Goal: Find specific page/section: Find specific page/section

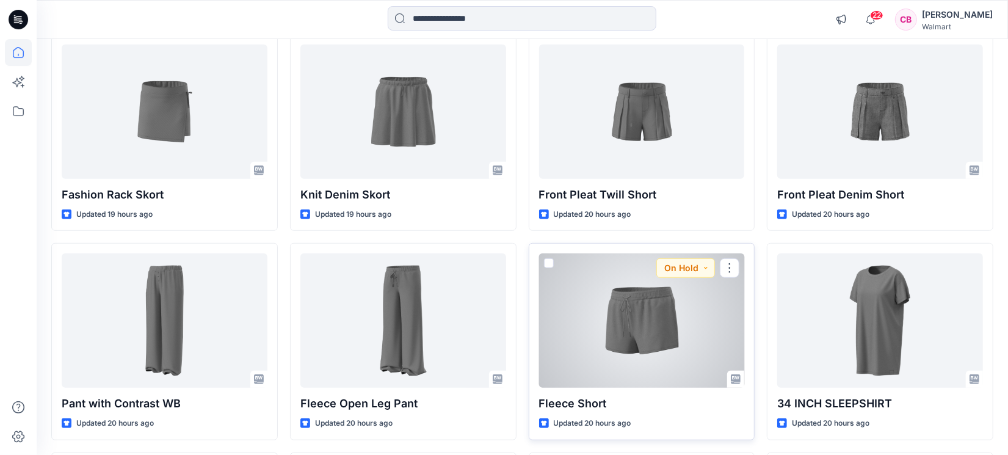
scroll to position [466, 0]
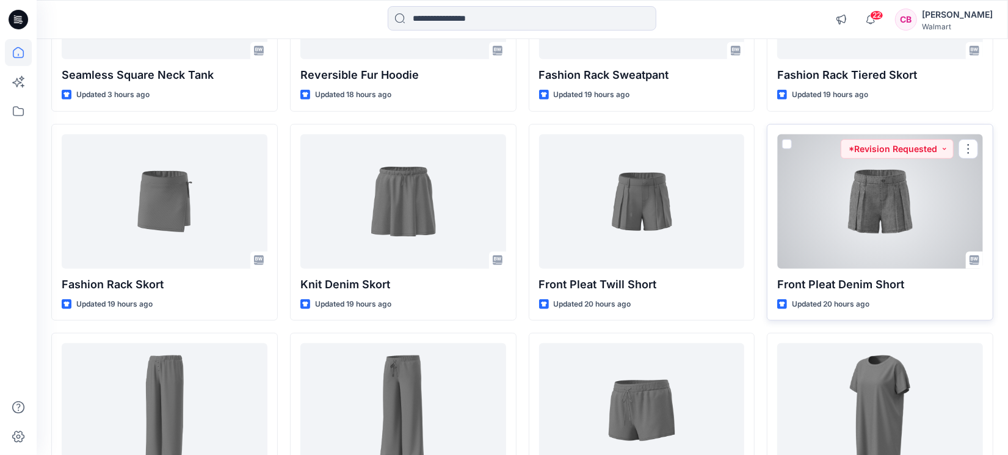
click at [871, 220] on div at bounding box center [880, 201] width 206 height 134
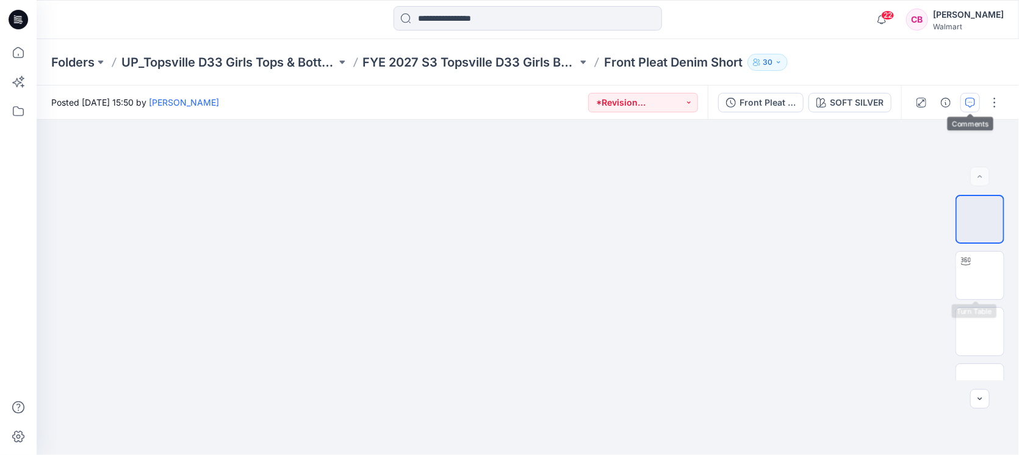
click at [972, 100] on icon "button" at bounding box center [971, 103] width 10 height 10
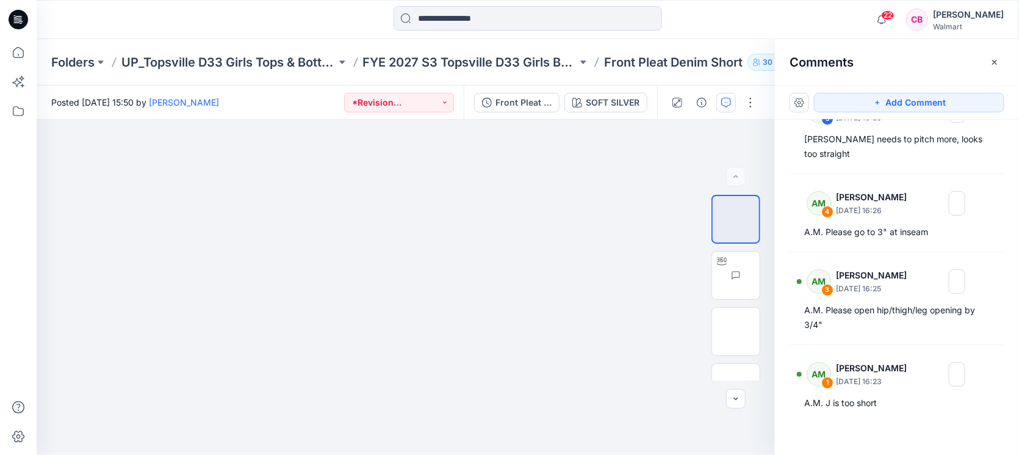
scroll to position [153, 0]
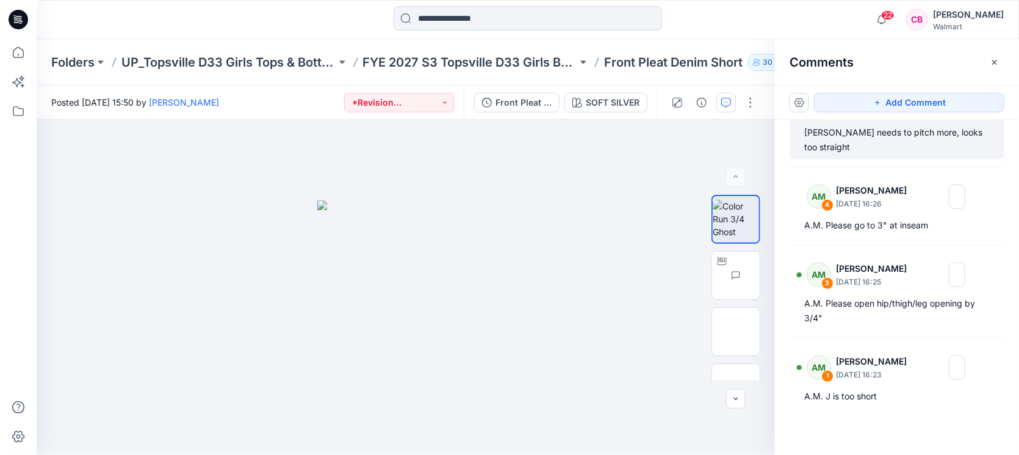
click at [867, 133] on div "A.M. Yoke needs to pitch more, looks too straight" at bounding box center [898, 139] width 186 height 29
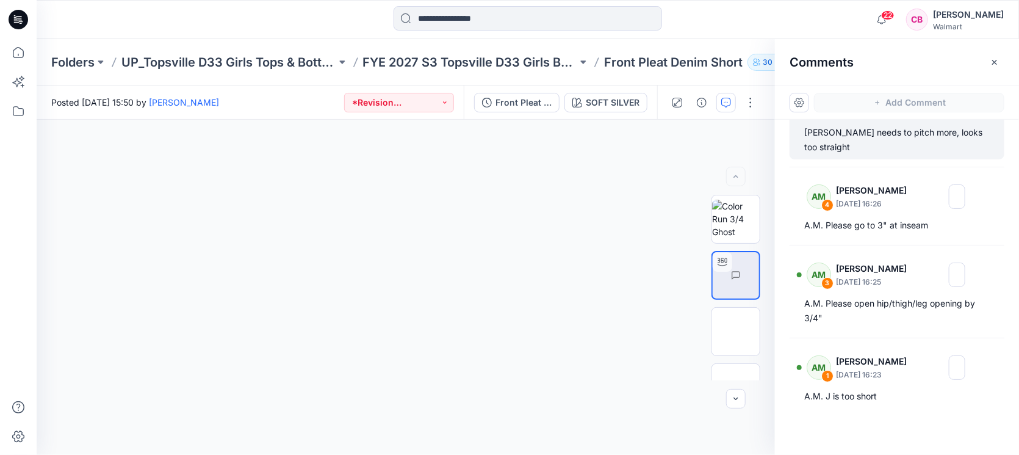
scroll to position [114, 0]
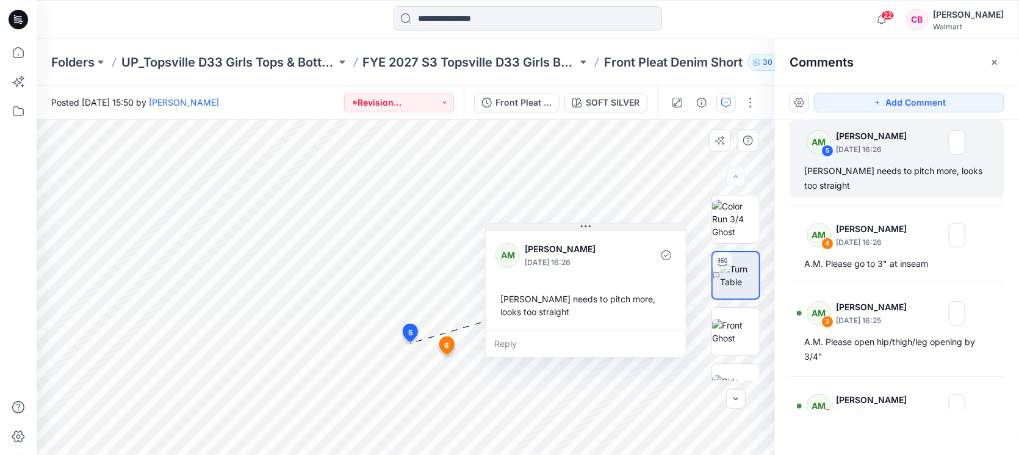
drag, startPoint x: 510, startPoint y: 351, endPoint x: 604, endPoint y: 226, distance: 156.5
click at [604, 226] on button at bounding box center [586, 226] width 200 height 7
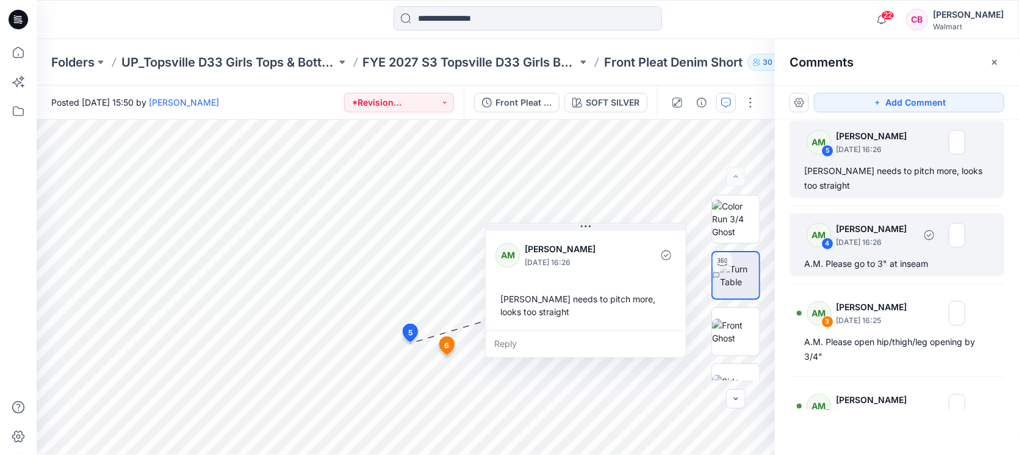
click at [880, 250] on div "AM 4 Alyssa Montalvo September 23, 2025 16:26" at bounding box center [881, 235] width 168 height 34
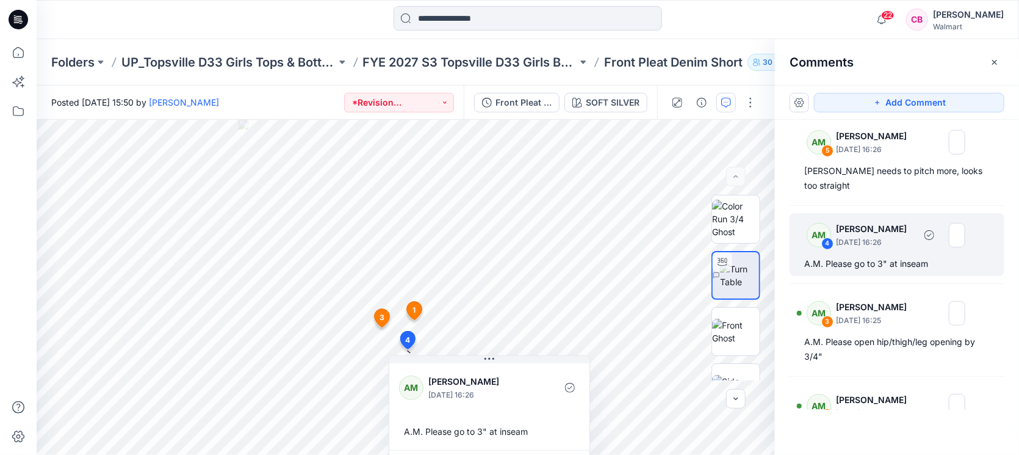
click at [880, 250] on div "AM 4 Alyssa Montalvo September 23, 2025 16:26" at bounding box center [881, 235] width 168 height 34
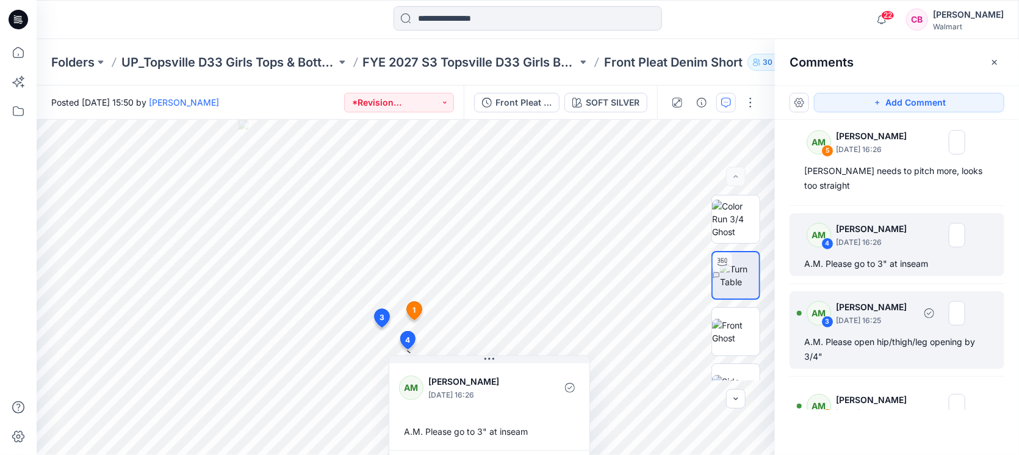
scroll to position [157, 0]
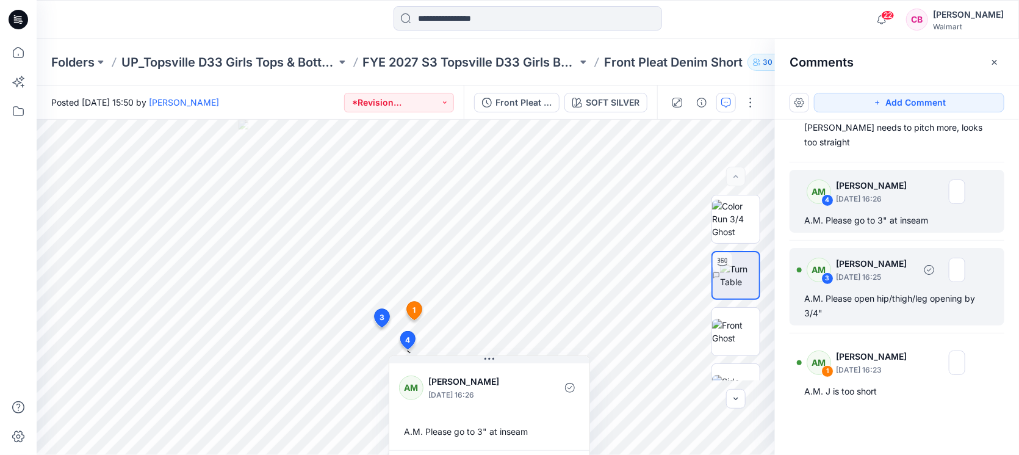
click at [885, 309] on div "A.M. Please open hip/thigh/leg opening by 3/4"" at bounding box center [898, 305] width 186 height 29
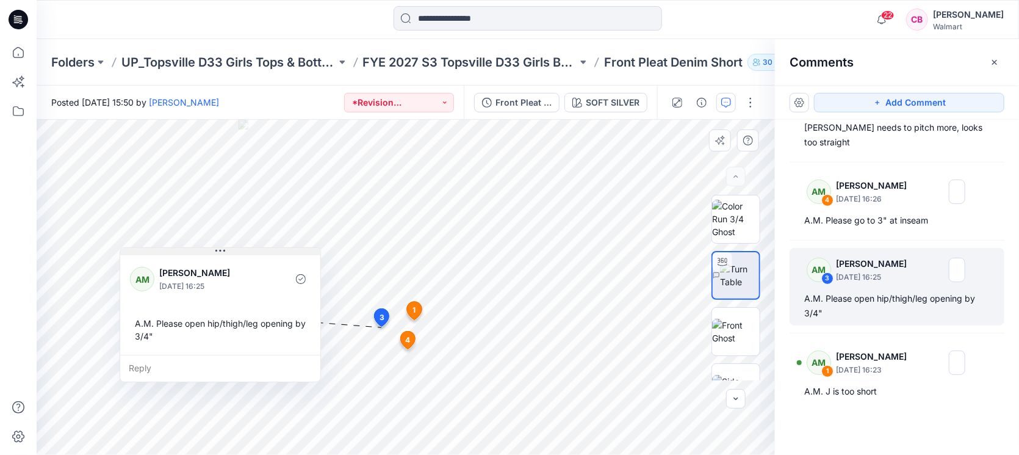
drag, startPoint x: 527, startPoint y: 338, endPoint x: 284, endPoint y: 253, distance: 257.6
click at [284, 253] on button at bounding box center [220, 251] width 200 height 7
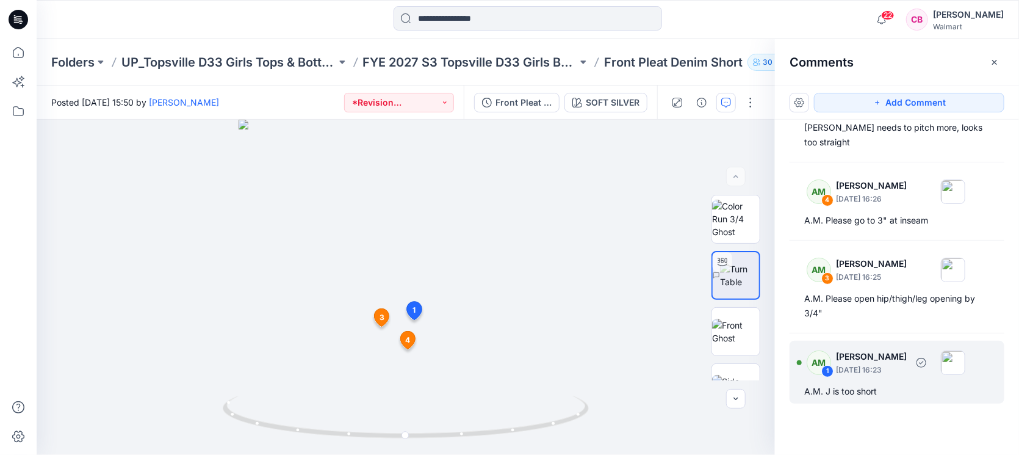
click at [853, 374] on p "September 23, 2025 16:23" at bounding box center [871, 370] width 71 height 12
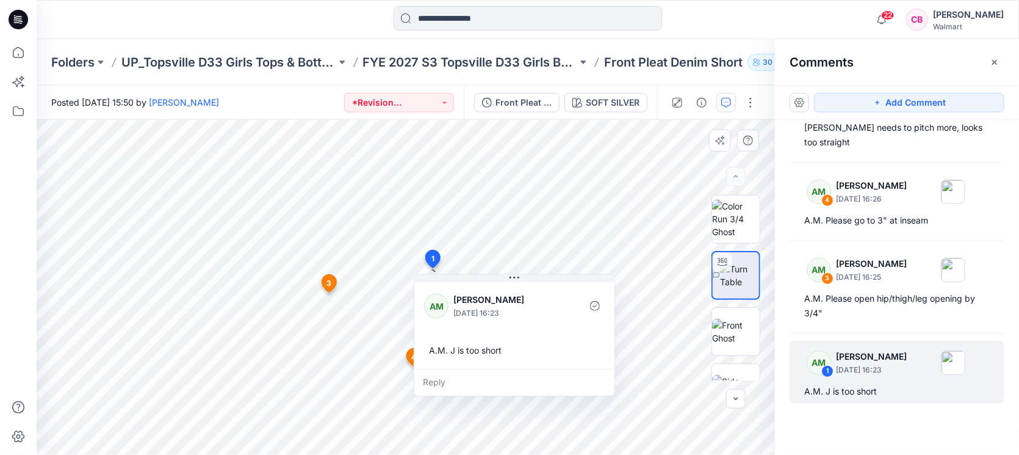
click at [575, 283] on div "AM Alyssa Montalvo September 23, 2025 16:23 A.M. J is too short" at bounding box center [515, 324] width 200 height 89
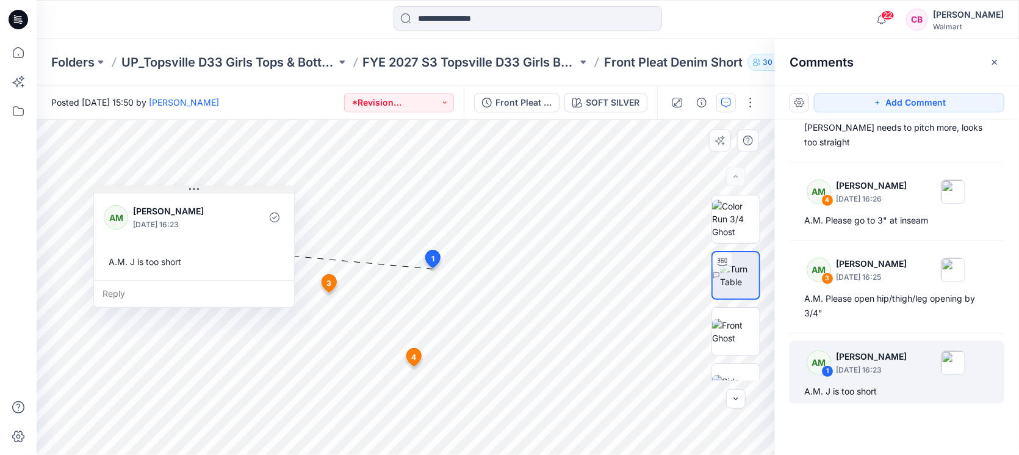
drag, startPoint x: 577, startPoint y: 278, endPoint x: 256, endPoint y: 189, distance: 332.5
click at [256, 189] on button at bounding box center [194, 189] width 200 height 7
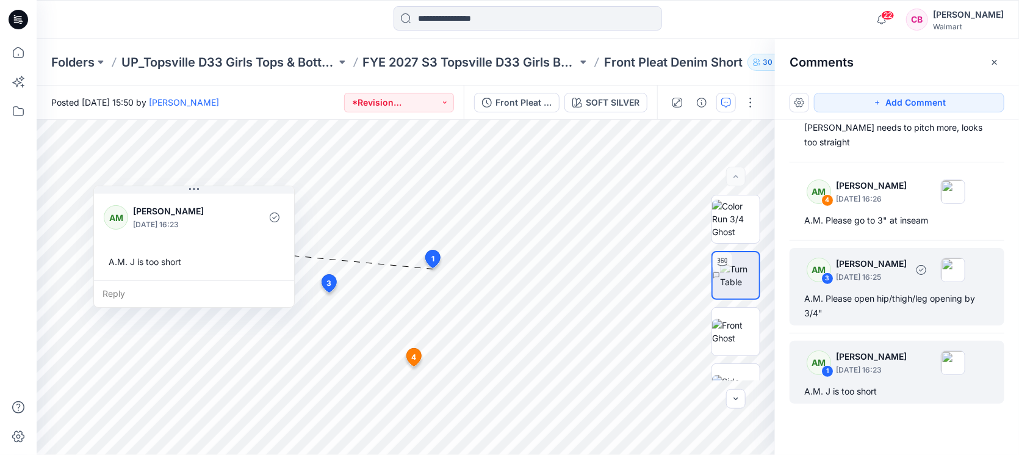
click at [884, 297] on div "A.M. Please open hip/thigh/leg opening by 3/4"" at bounding box center [898, 305] width 186 height 29
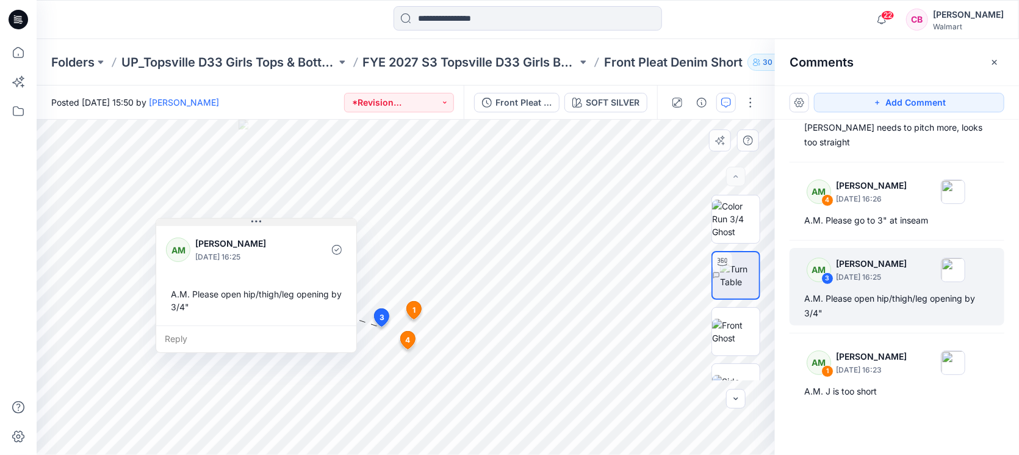
drag, startPoint x: 500, startPoint y: 336, endPoint x: 293, endPoint y: 221, distance: 236.6
click at [293, 221] on button at bounding box center [256, 222] width 200 height 7
click at [990, 301] on div "AM 3 Alyssa Montalvo September 23, 2025 16:25 A.M. Please open hip/thigh/leg op…" at bounding box center [897, 287] width 215 height 78
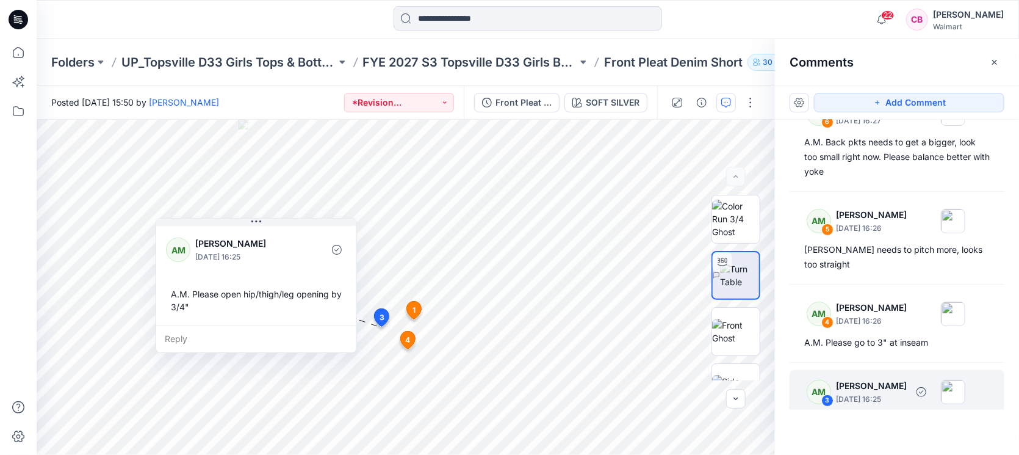
scroll to position [0, 0]
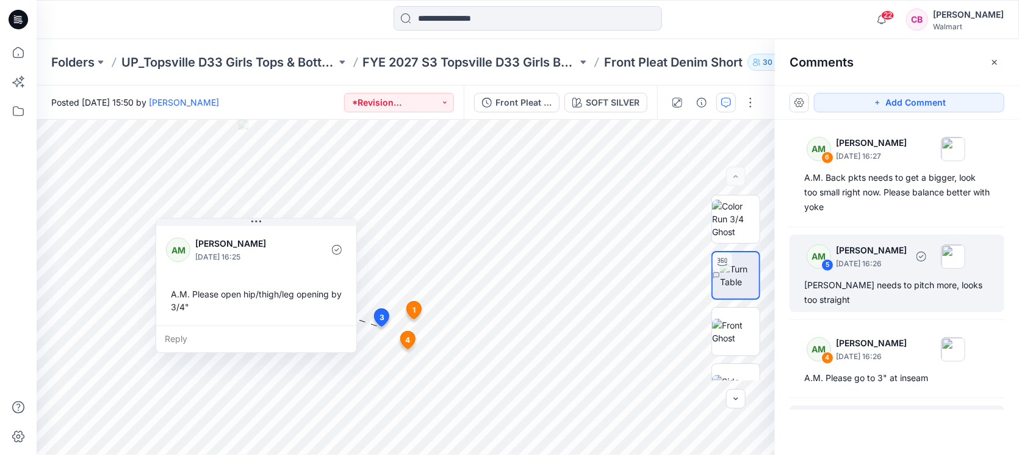
click at [894, 273] on div "AM 5 Alyssa Montalvo September 23, 2025 16:26 A.M. Yoke needs to pitch more, lo…" at bounding box center [897, 273] width 215 height 78
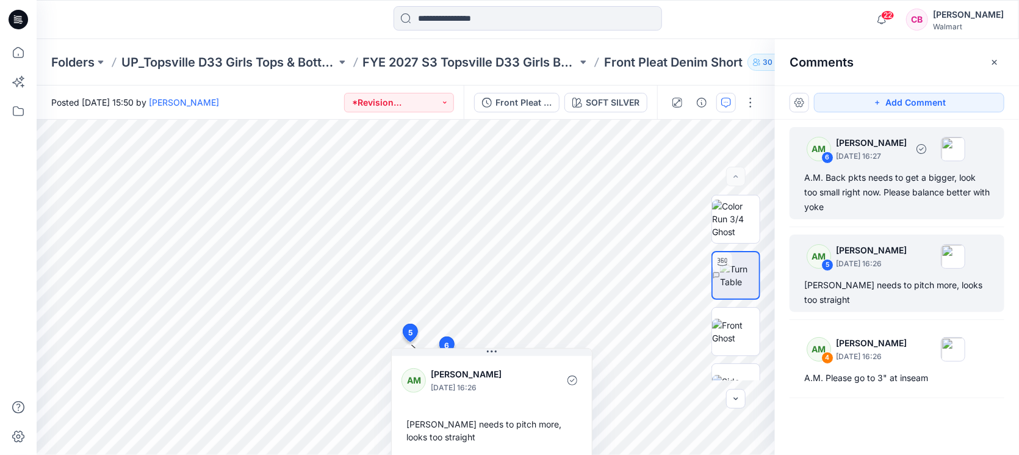
click at [892, 182] on div "A.M. Back pkts needs to get a bigger, look too small right now. Please balance …" at bounding box center [898, 192] width 186 height 44
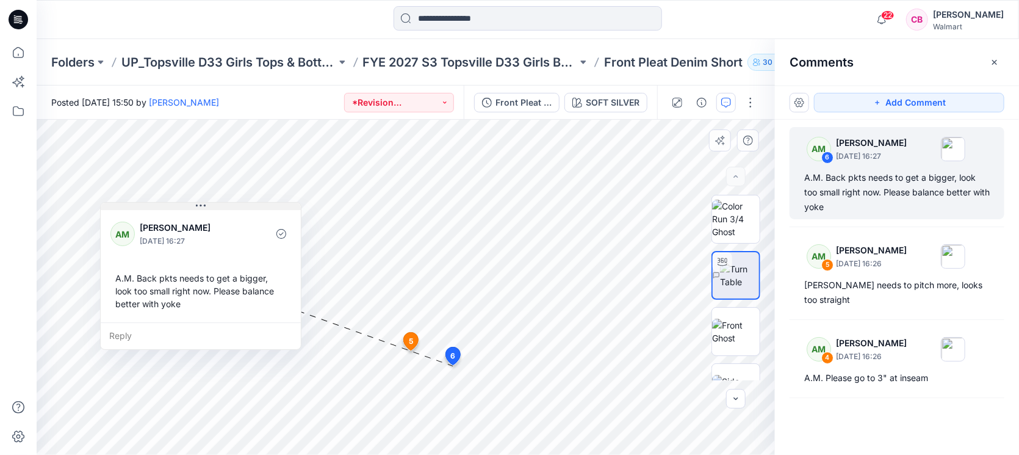
drag, startPoint x: 588, startPoint y: 374, endPoint x: 255, endPoint y: 205, distance: 374.3
click at [255, 205] on button at bounding box center [201, 206] width 200 height 7
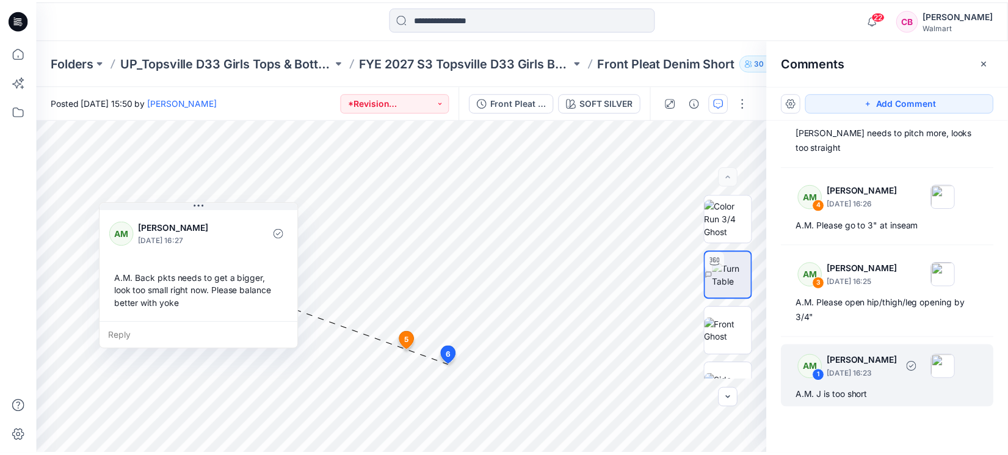
scroll to position [157, 0]
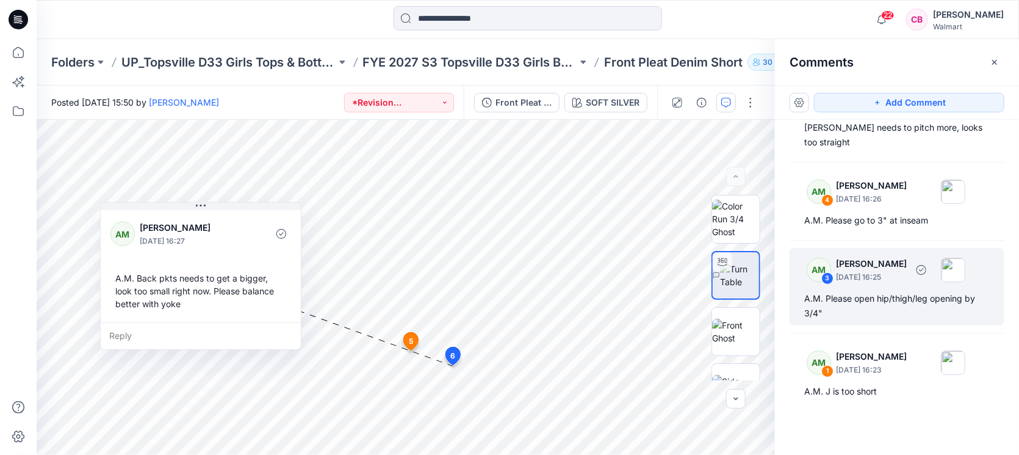
click at [881, 281] on p "September 23, 2025 16:25" at bounding box center [871, 277] width 71 height 12
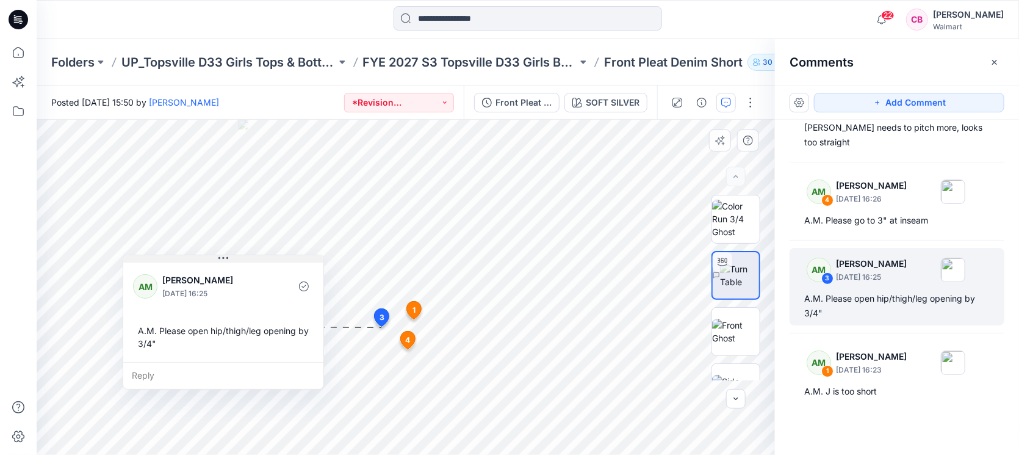
drag, startPoint x: 523, startPoint y: 333, endPoint x: 280, endPoint y: 220, distance: 267.7
click at [280, 255] on button at bounding box center [223, 258] width 200 height 7
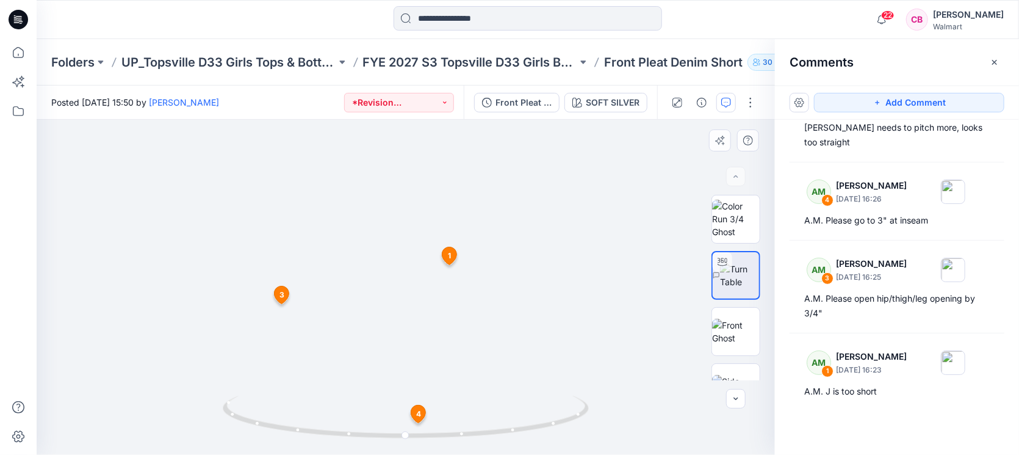
drag, startPoint x: 427, startPoint y: 235, endPoint x: 423, endPoint y: 135, distance: 100.2
click at [424, 112] on div "Posted Friday, September 19, 2025 15:50 by Gwen Hine *Revision Requested Front …" at bounding box center [528, 269] width 983 height 369
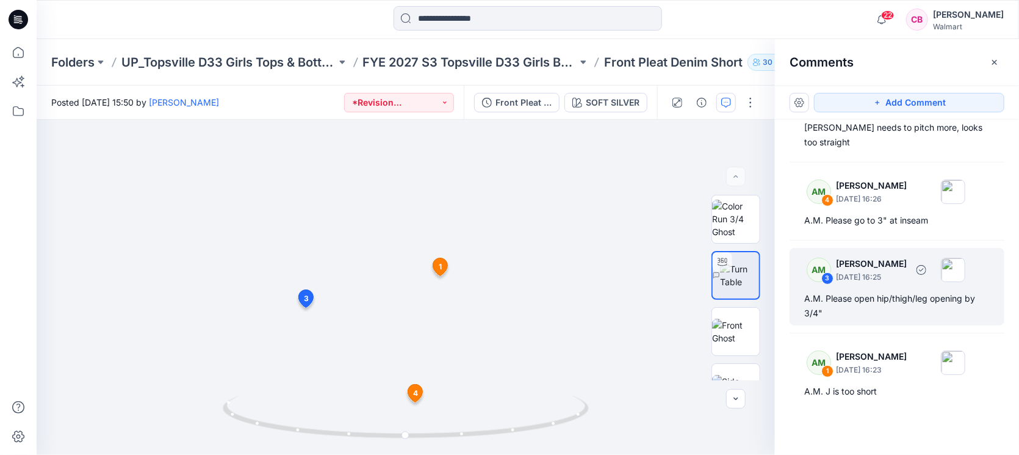
click at [885, 308] on div "A.M. Please open hip/thigh/leg opening by 3/4"" at bounding box center [898, 305] width 186 height 29
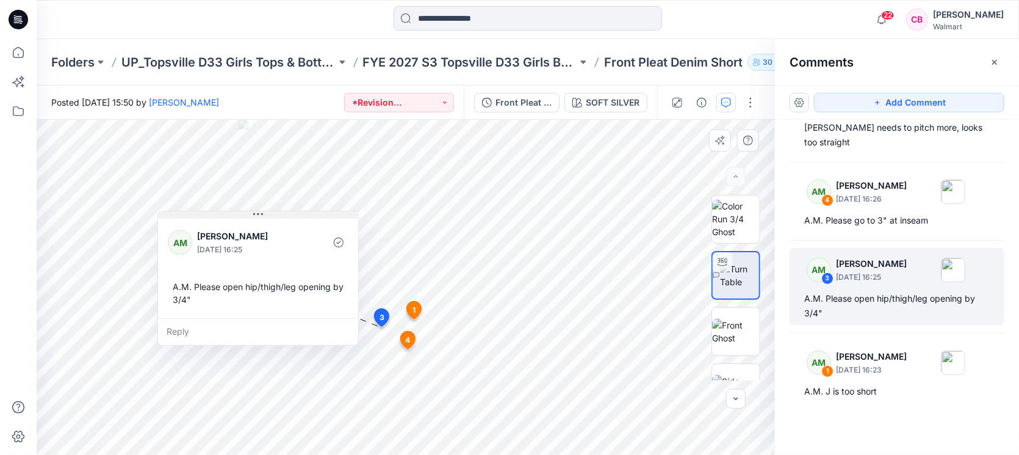
drag, startPoint x: 487, startPoint y: 338, endPoint x: 282, endPoint y: 215, distance: 238.7
click at [282, 215] on button at bounding box center [258, 214] width 200 height 7
click at [996, 60] on icon "button" at bounding box center [995, 61] width 5 height 5
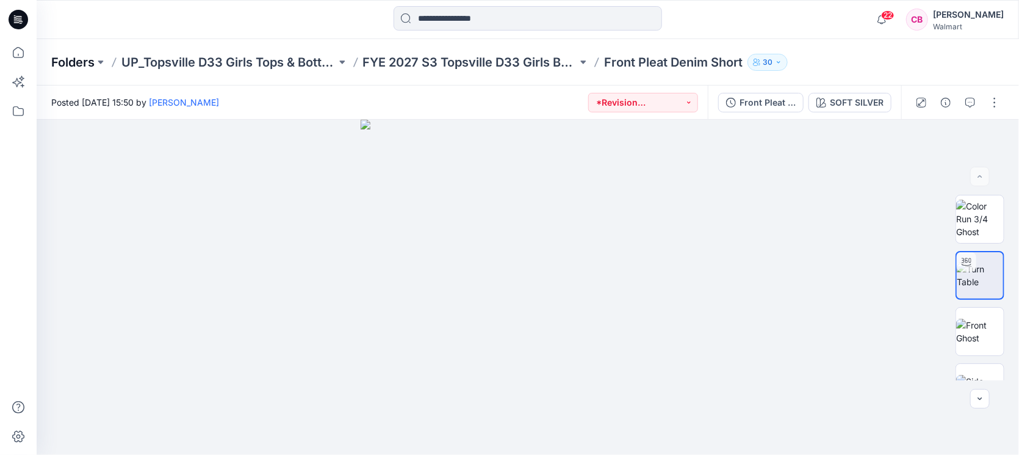
click at [84, 60] on p "Folders" at bounding box center [72, 62] width 43 height 17
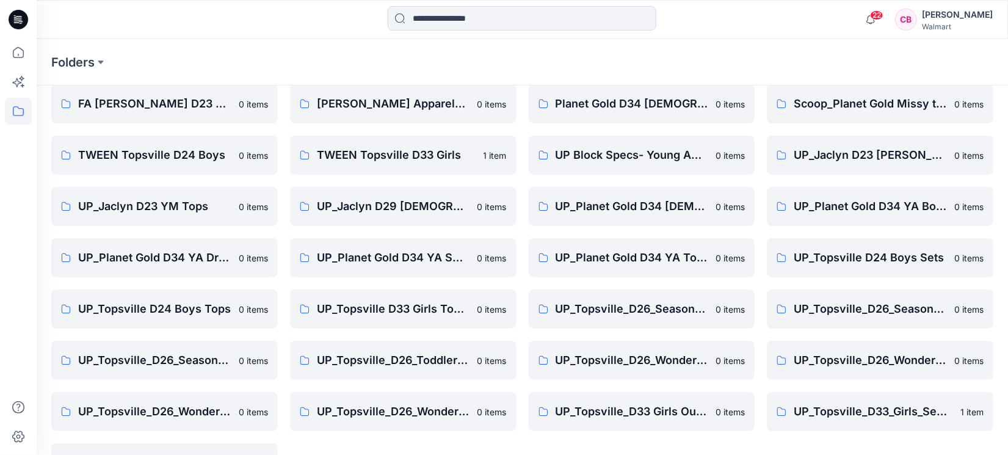
scroll to position [92, 0]
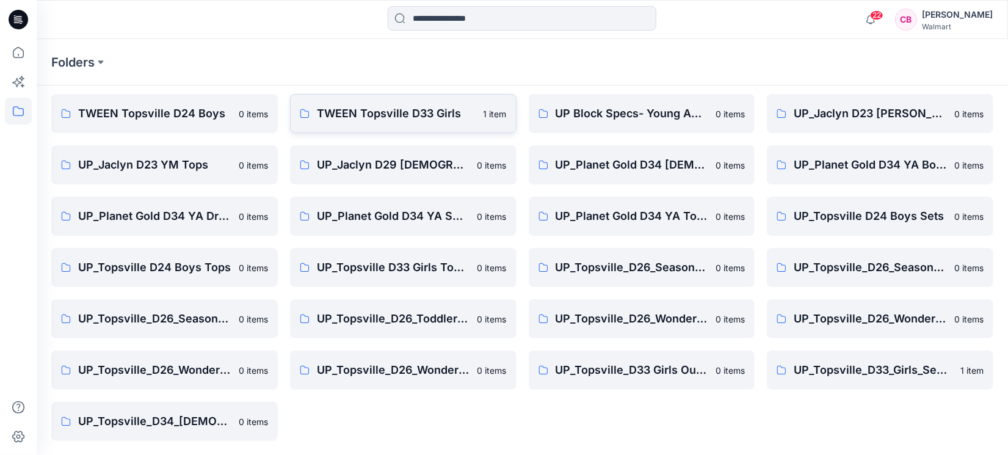
click at [403, 117] on p "TWEEN Topsville D33 Girls" at bounding box center [396, 113] width 159 height 17
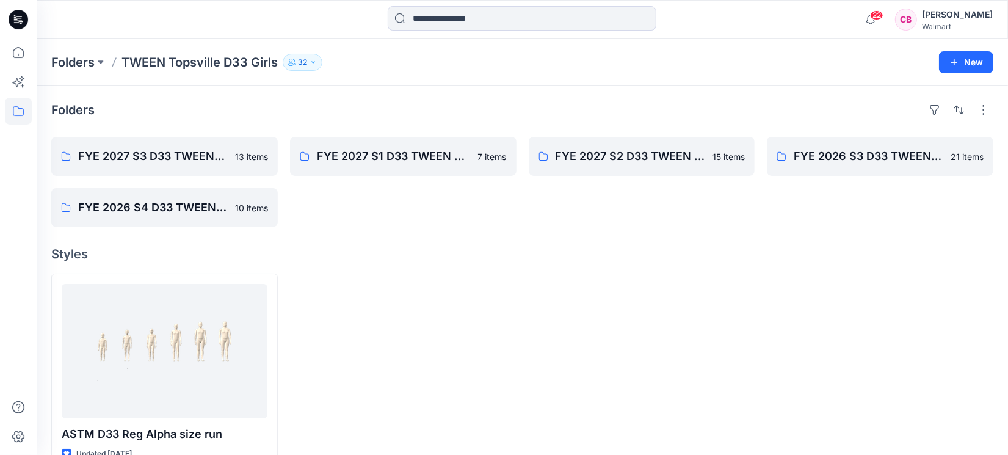
scroll to position [92, 0]
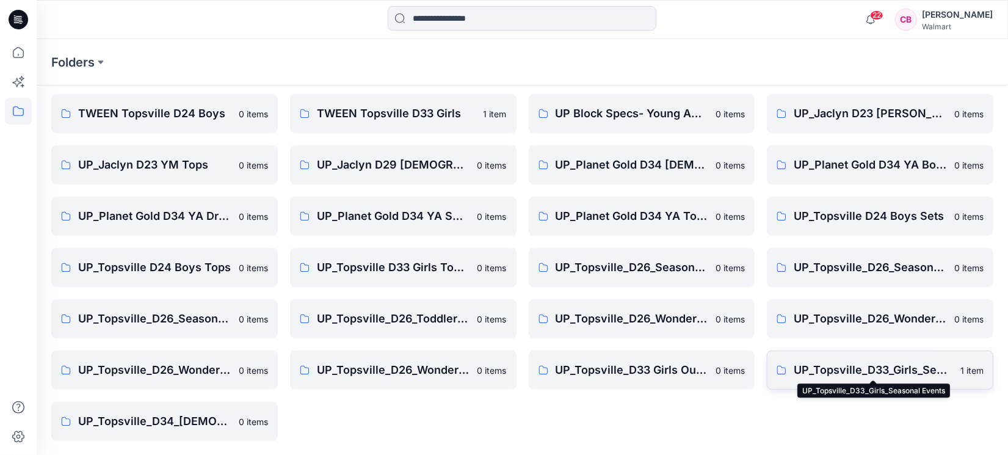
click at [887, 367] on p "UP_Topsville_D33_Girls_Seasonal Events" at bounding box center [873, 369] width 159 height 17
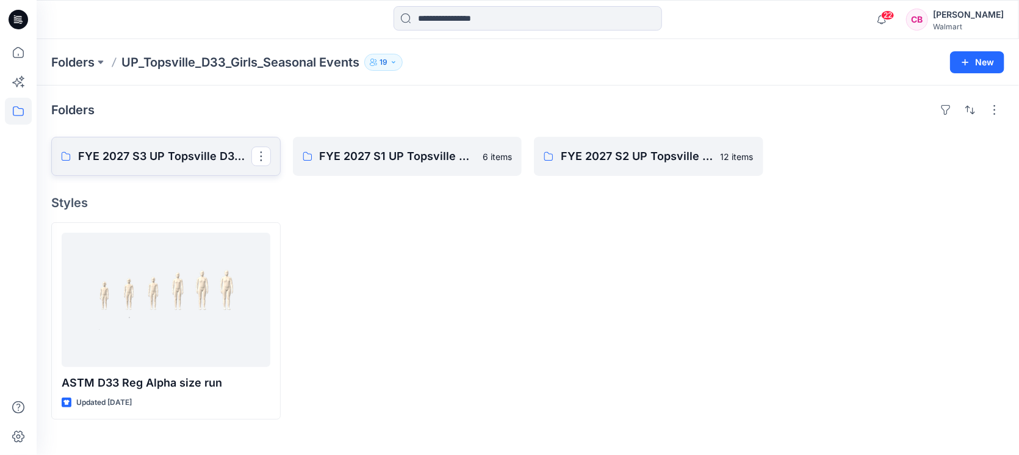
click at [108, 152] on p "FYE 2027 S3 UP Topsville D33 Girls Seasonal" at bounding box center [164, 156] width 173 height 17
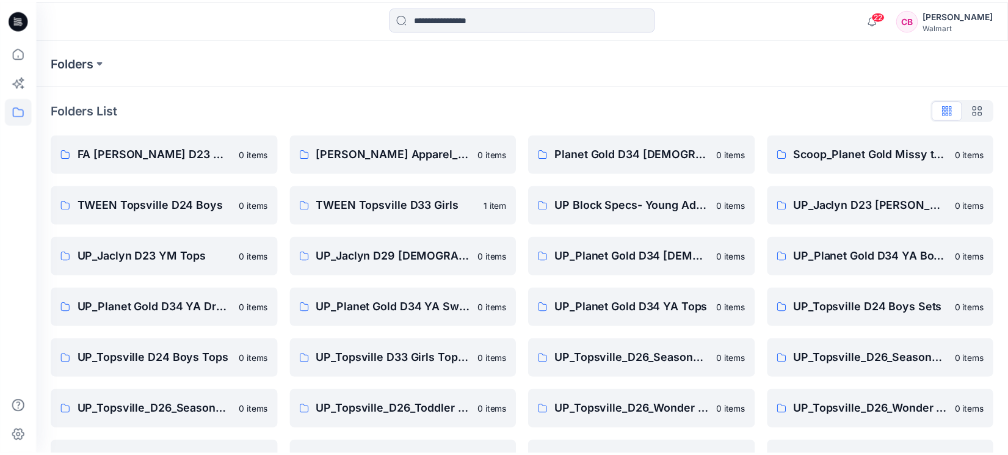
scroll to position [92, 0]
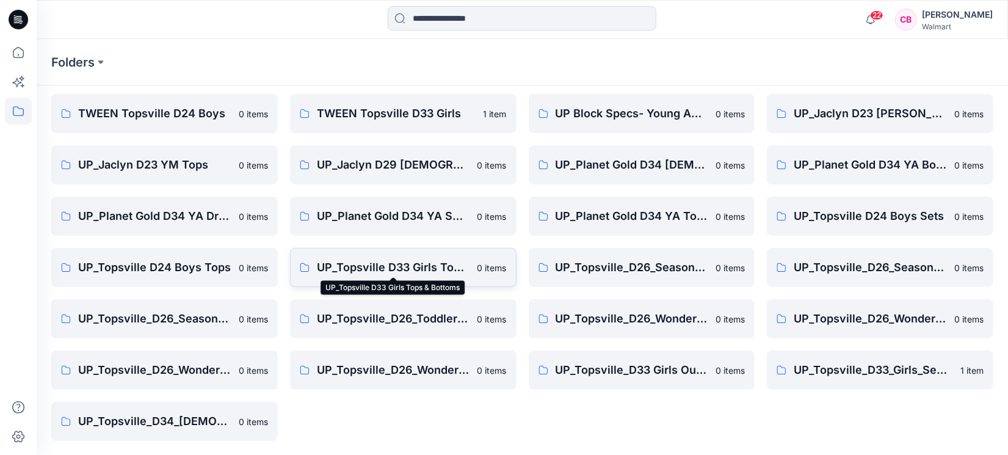
click at [368, 266] on p "UP_Topsville D33 Girls Tops & Bottoms" at bounding box center [393, 267] width 153 height 17
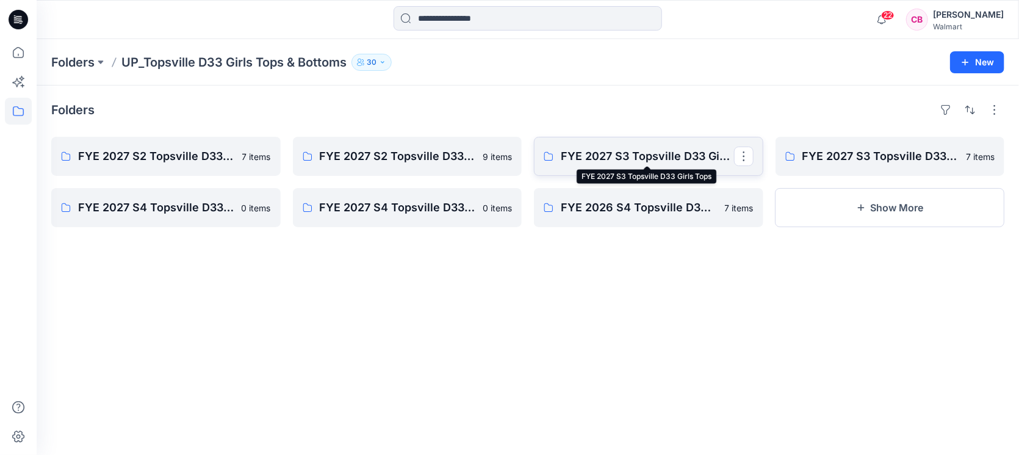
click at [634, 163] on p "FYE 2027 S3 Topsville D33 Girls Tops" at bounding box center [647, 156] width 173 height 17
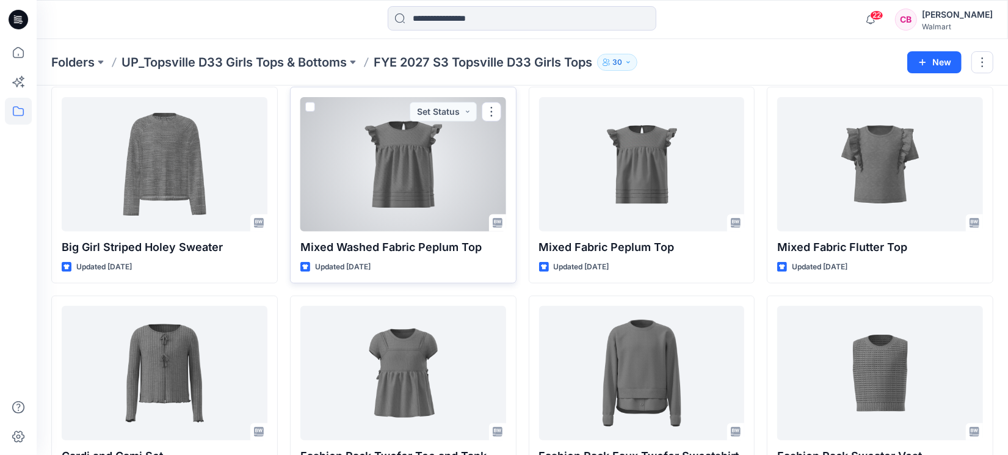
scroll to position [311, 0]
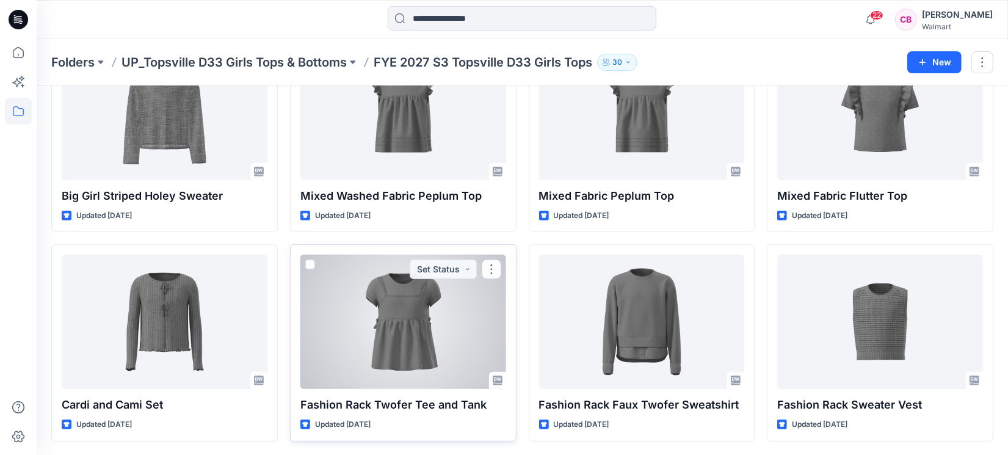
click at [407, 317] on div at bounding box center [403, 322] width 206 height 134
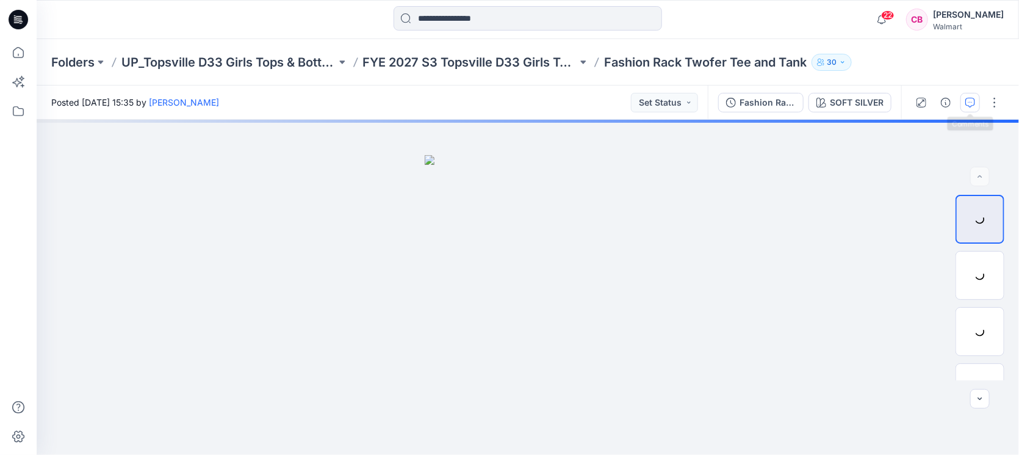
click at [970, 98] on icon "button" at bounding box center [971, 103] width 10 height 10
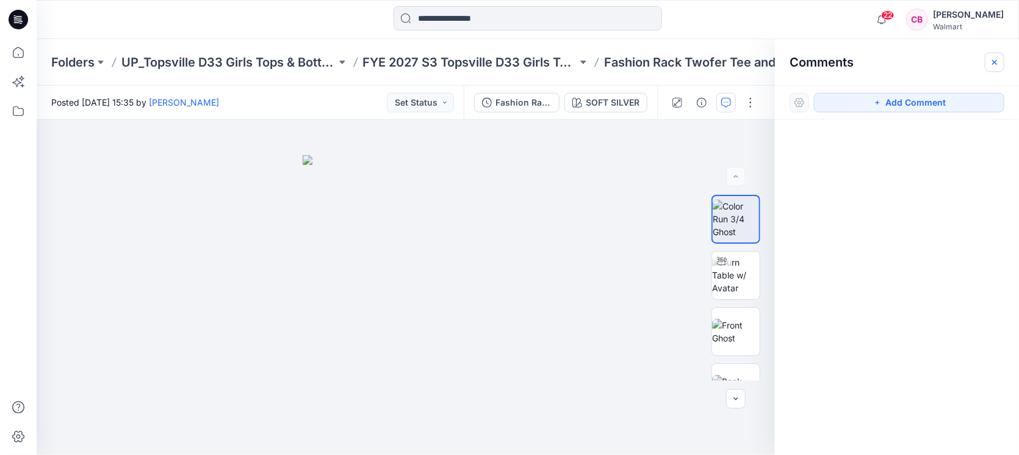
click at [993, 66] on icon "button" at bounding box center [995, 62] width 10 height 10
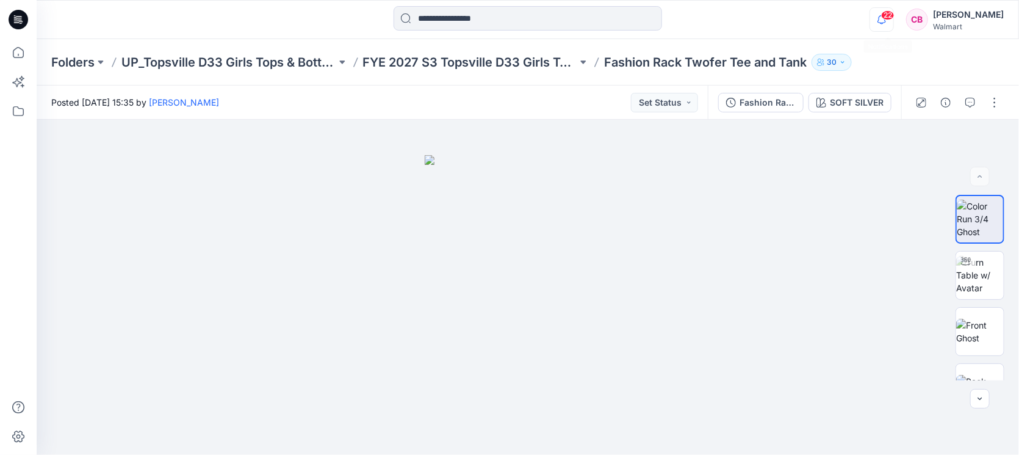
click at [894, 20] on icon "button" at bounding box center [882, 19] width 23 height 24
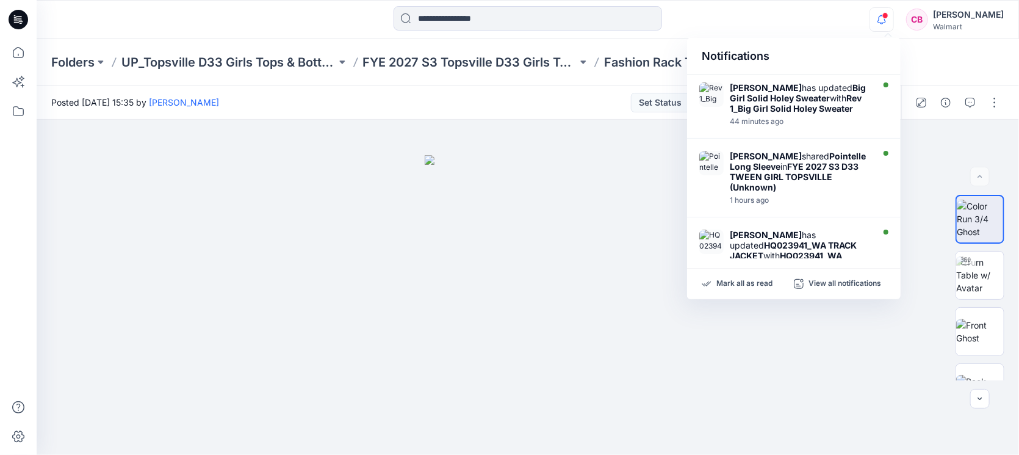
click at [887, 15] on icon "button" at bounding box center [882, 19] width 23 height 24
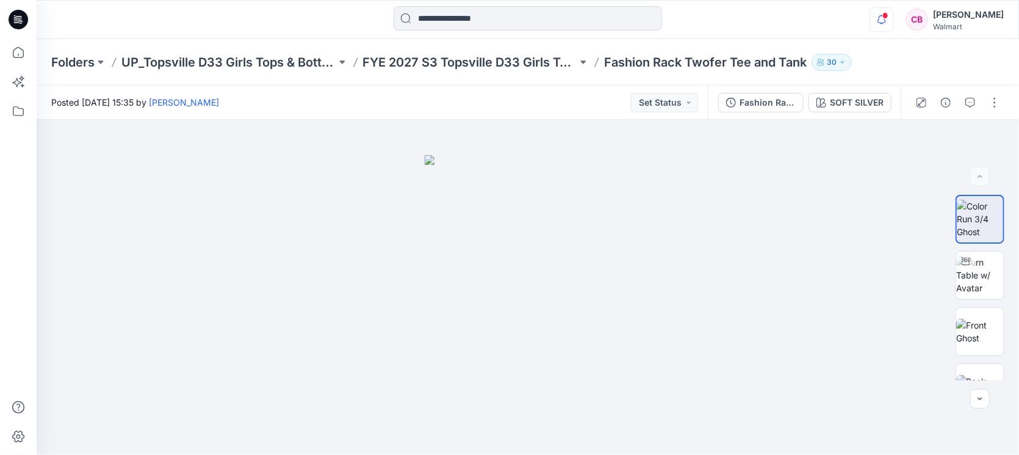
click at [887, 15] on icon "button" at bounding box center [882, 19] width 23 height 24
